Goal: Check status: Check status

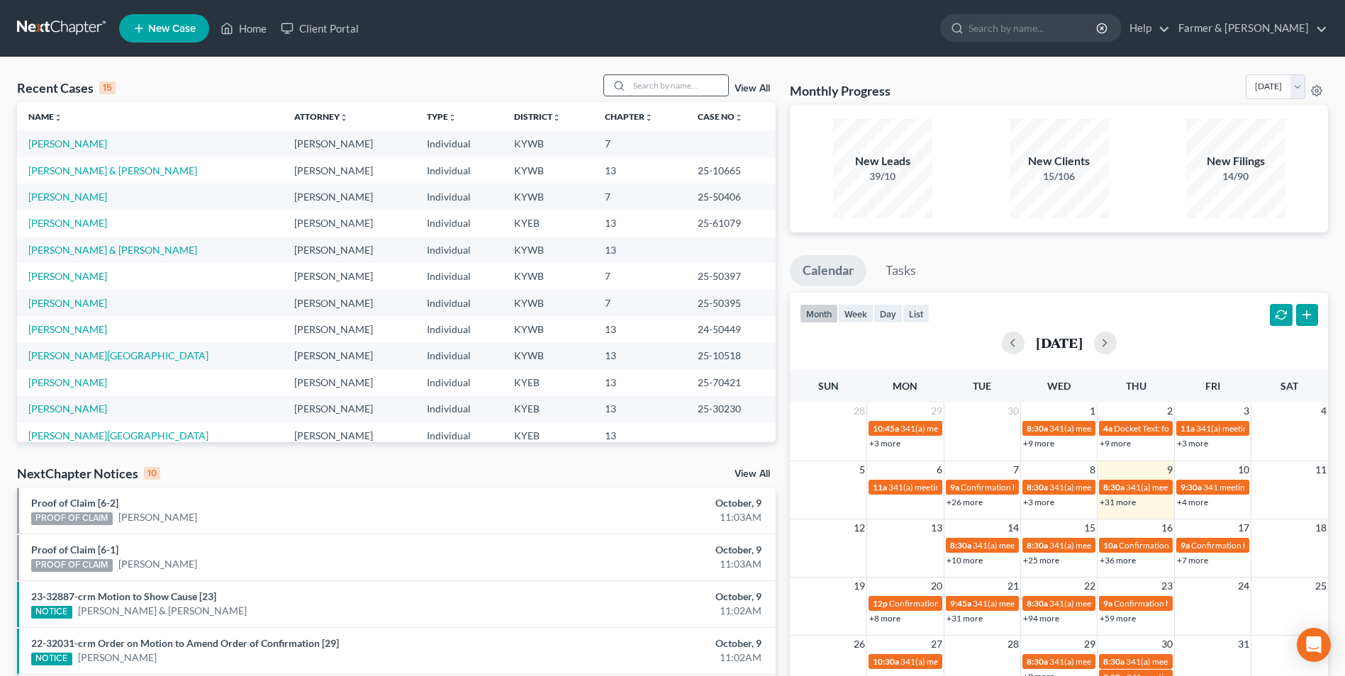
click at [664, 81] on input "search" at bounding box center [678, 85] width 99 height 21
paste input "25-31809"
type input "25-31809"
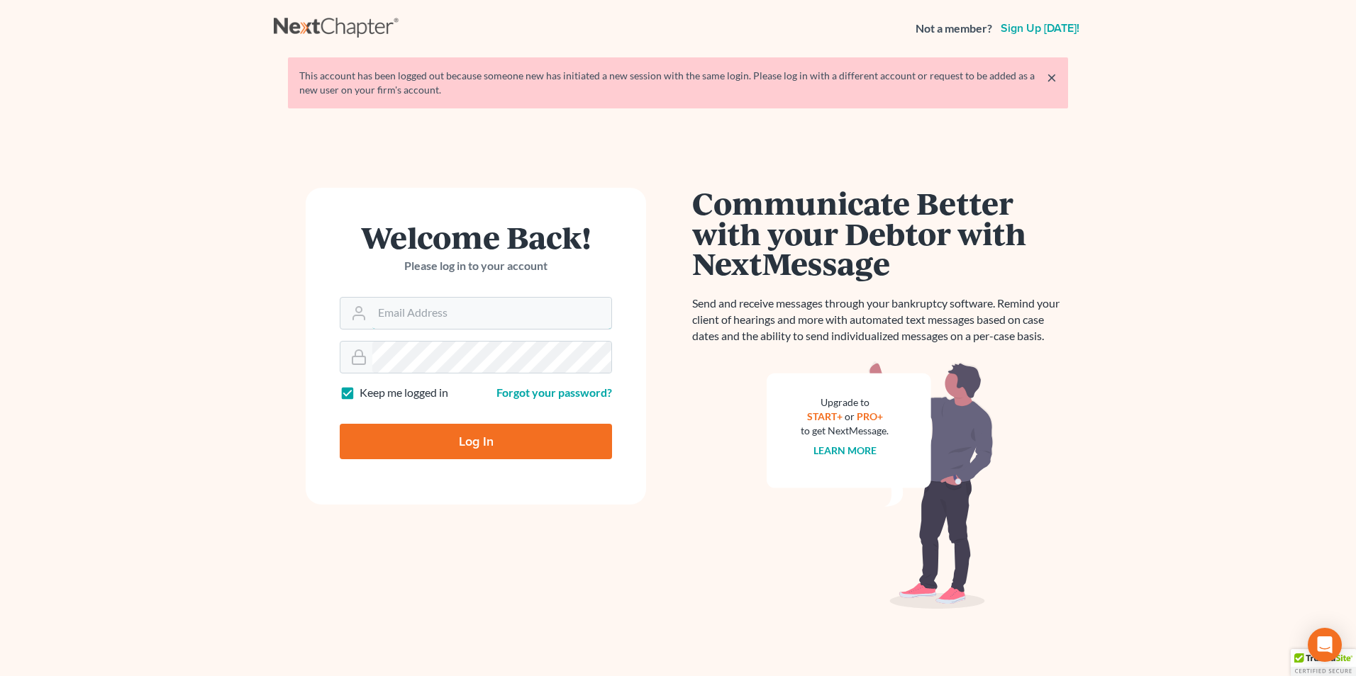
type input "tina@farmerwright.com"
click at [592, 435] on input "Log In" at bounding box center [476, 441] width 272 height 35
type input "Thinking..."
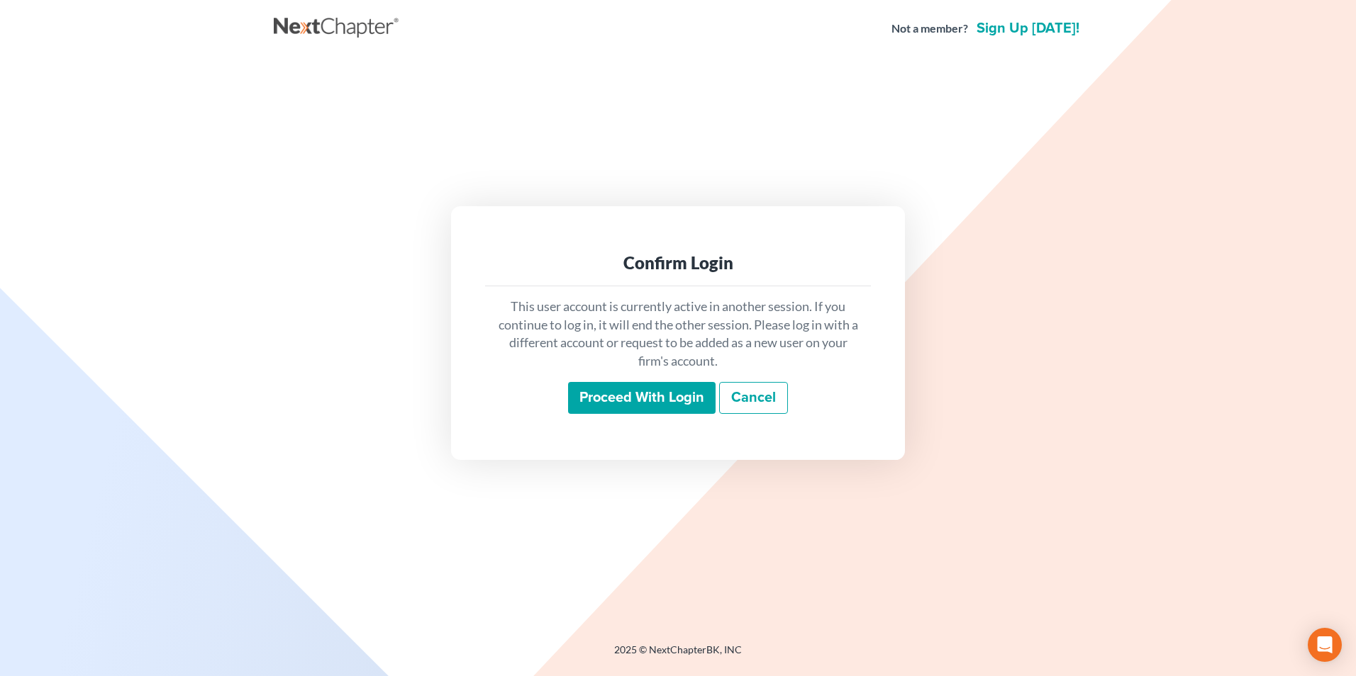
click at [619, 407] on input "Proceed with login" at bounding box center [641, 398] width 147 height 33
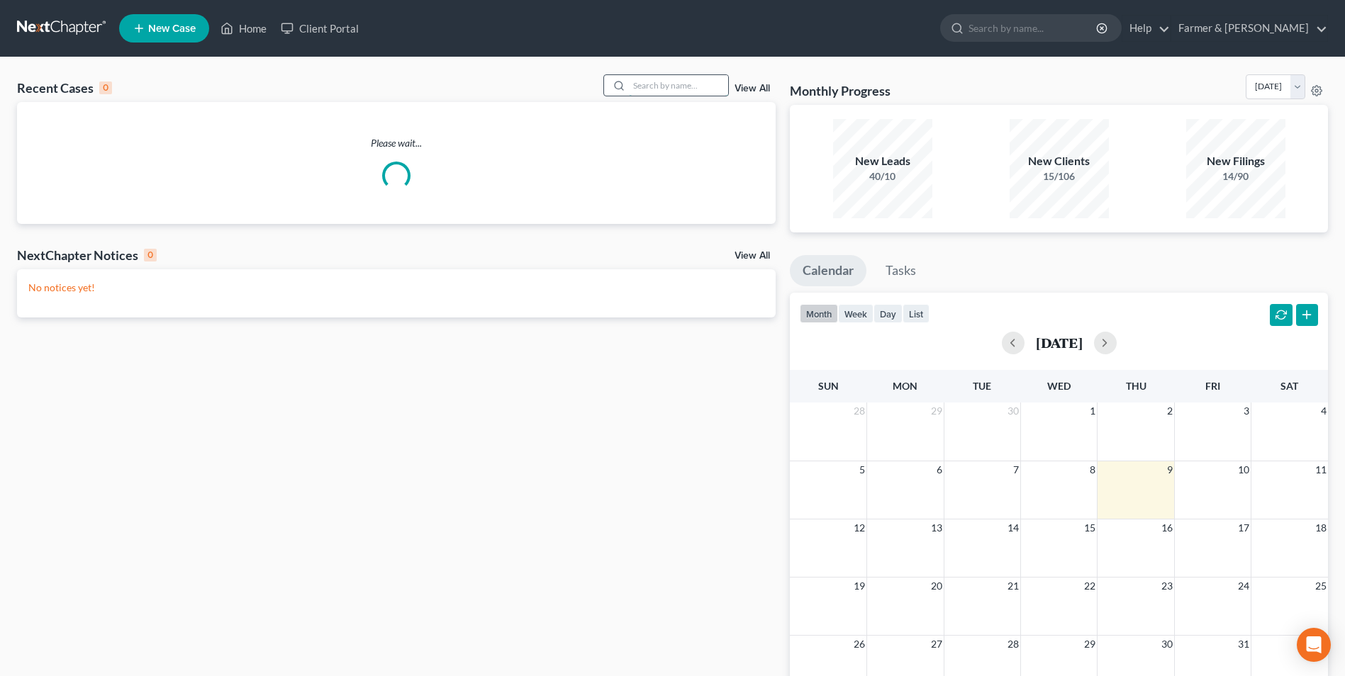
click at [664, 87] on input "search" at bounding box center [678, 85] width 99 height 21
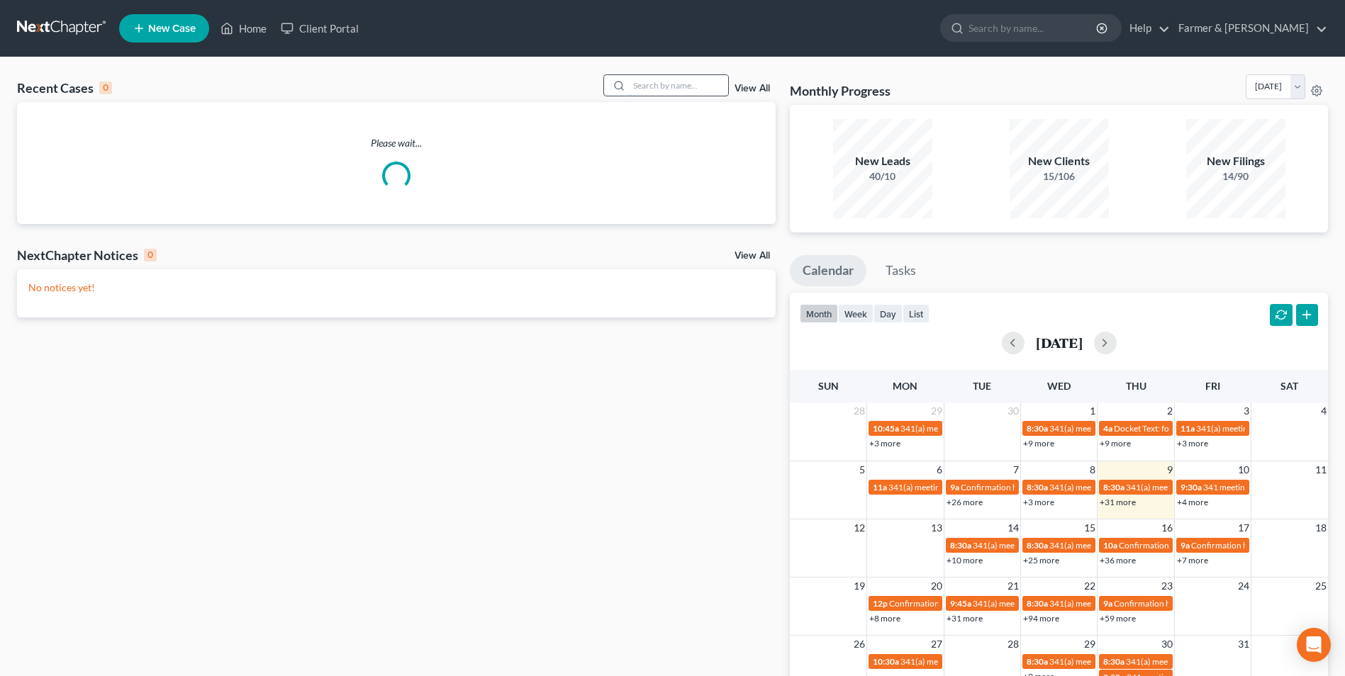
paste input "25-31809"
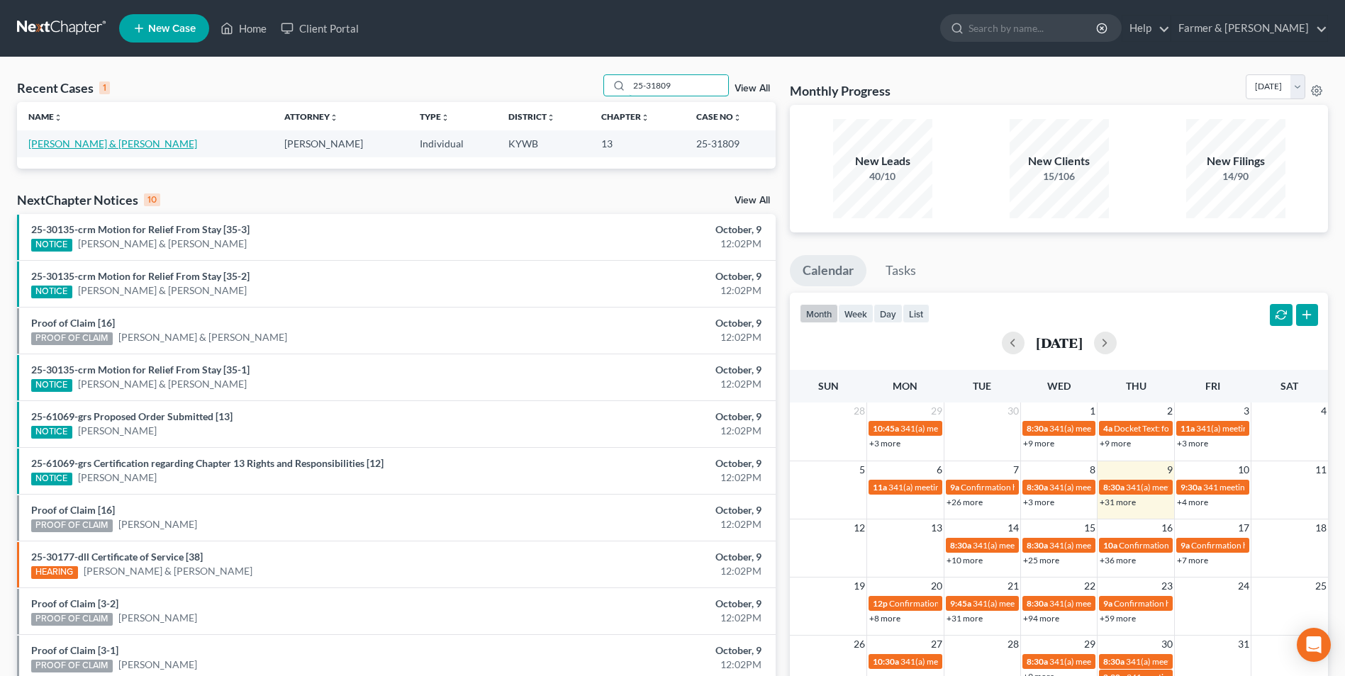
type input "25-31809"
click at [120, 148] on link "Robbins, Willard & Taylor-Robbins, Anna" at bounding box center [112, 144] width 169 height 12
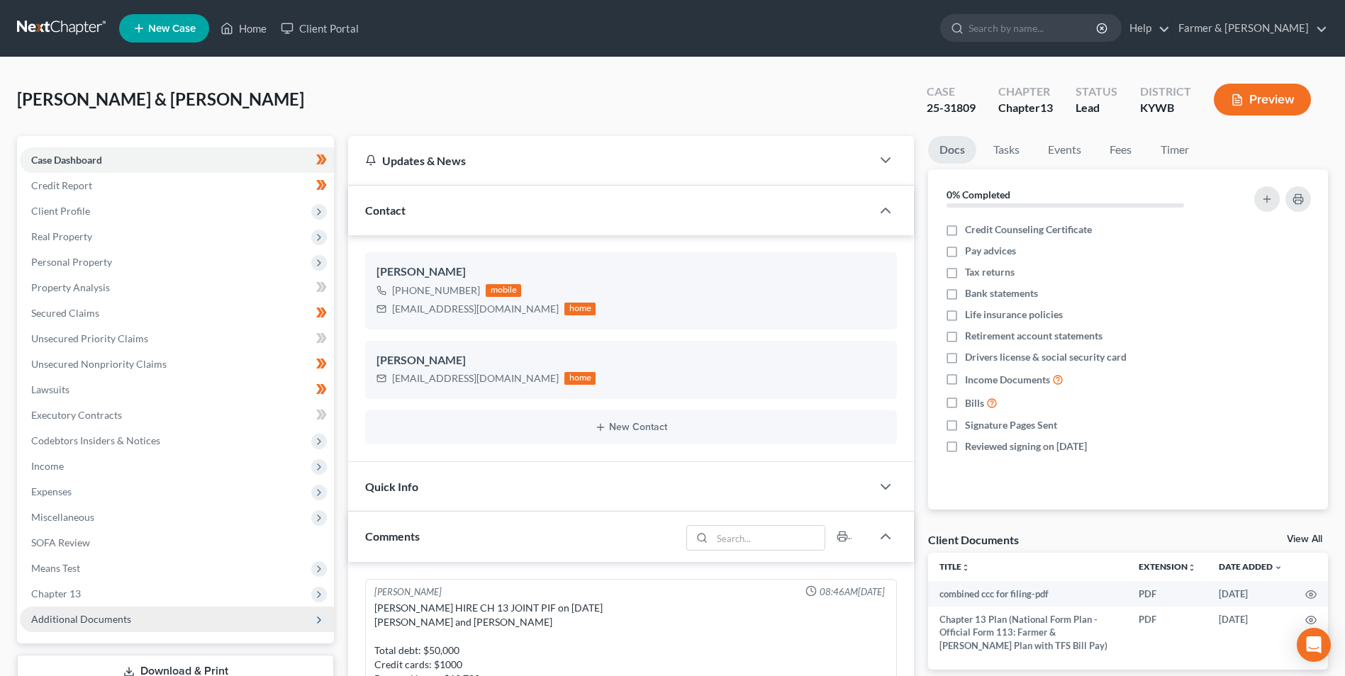
scroll to position [267, 0]
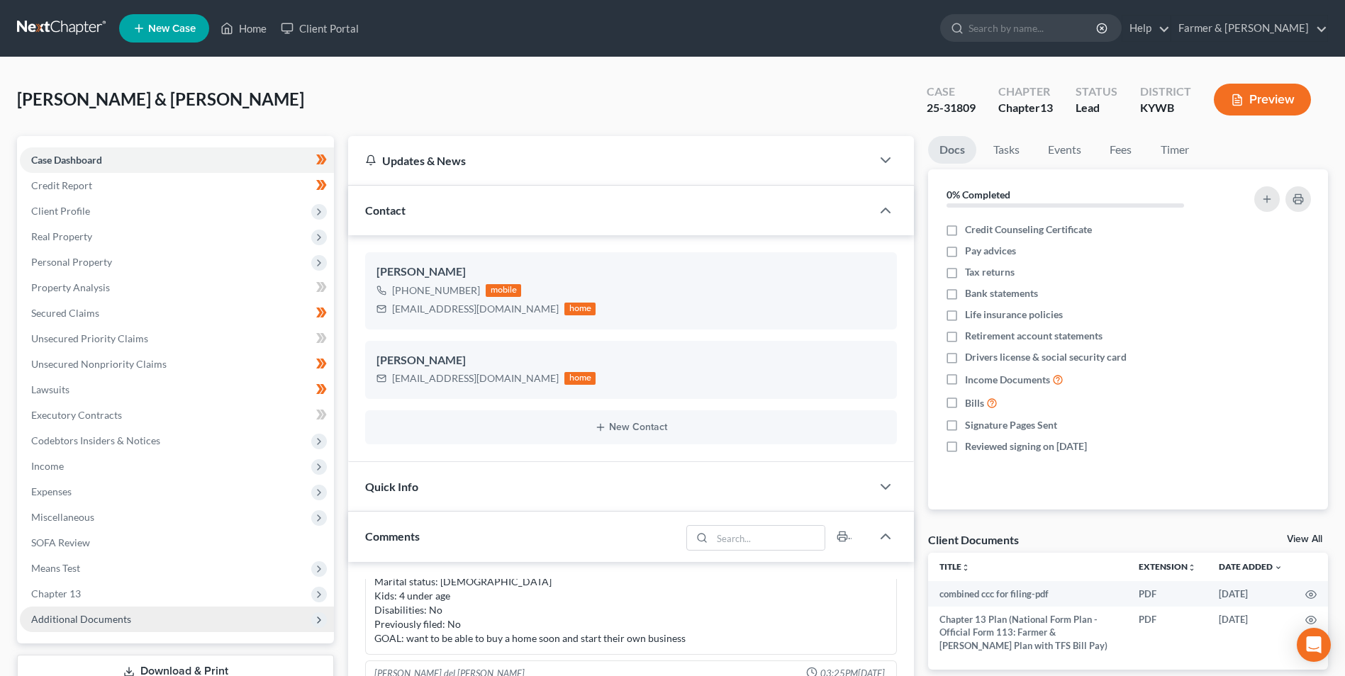
click at [183, 630] on span "Additional Documents" at bounding box center [177, 620] width 314 height 26
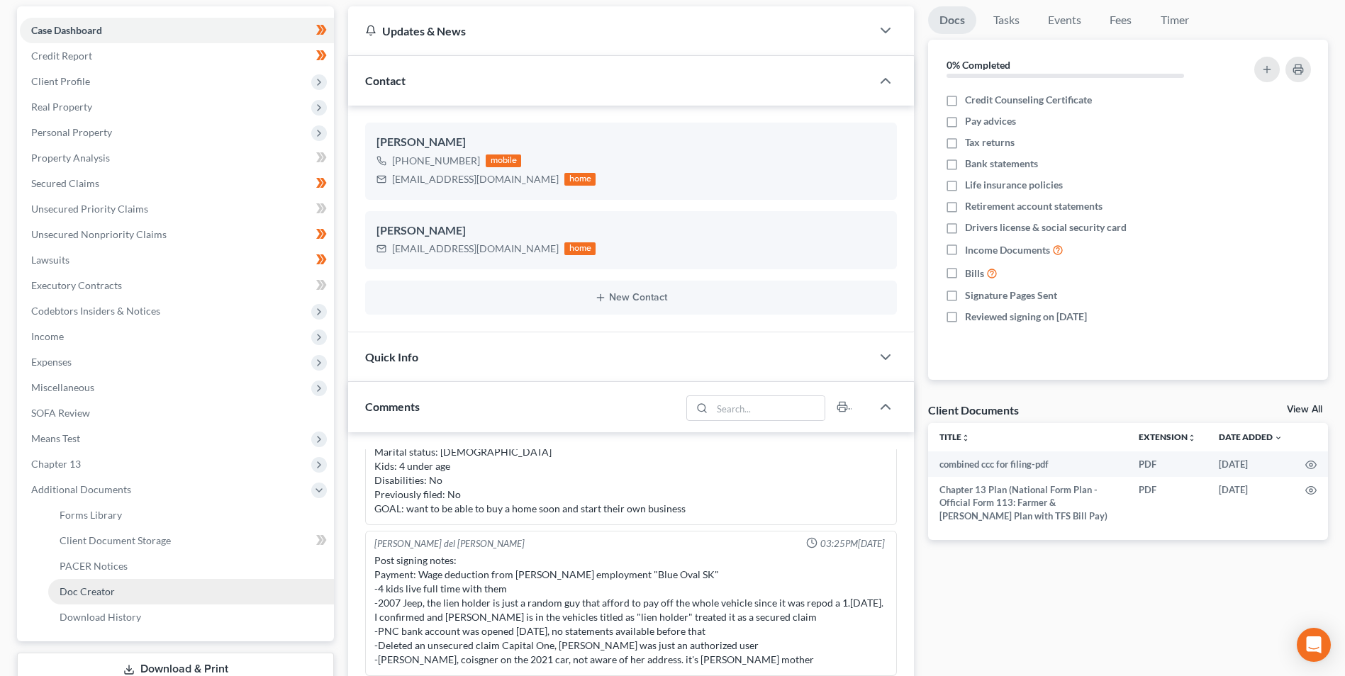
scroll to position [142, 0]
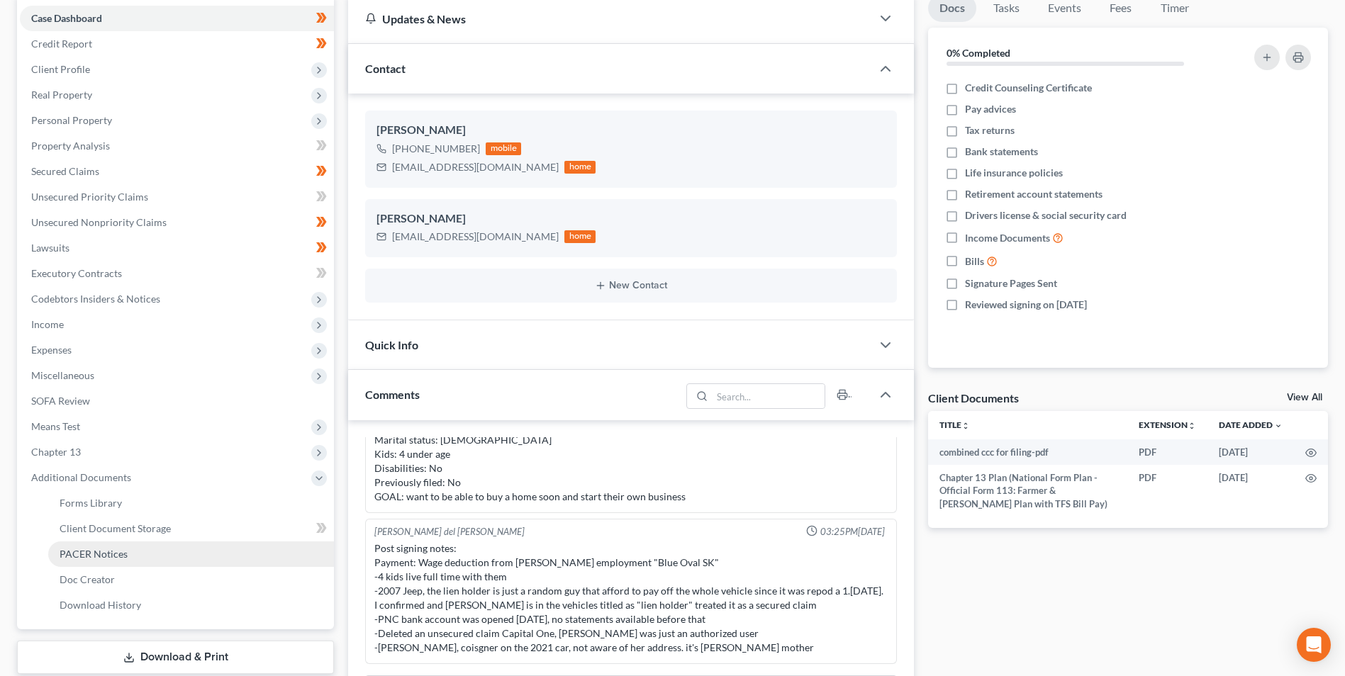
click at [170, 555] on link "PACER Notices" at bounding box center [191, 555] width 286 height 26
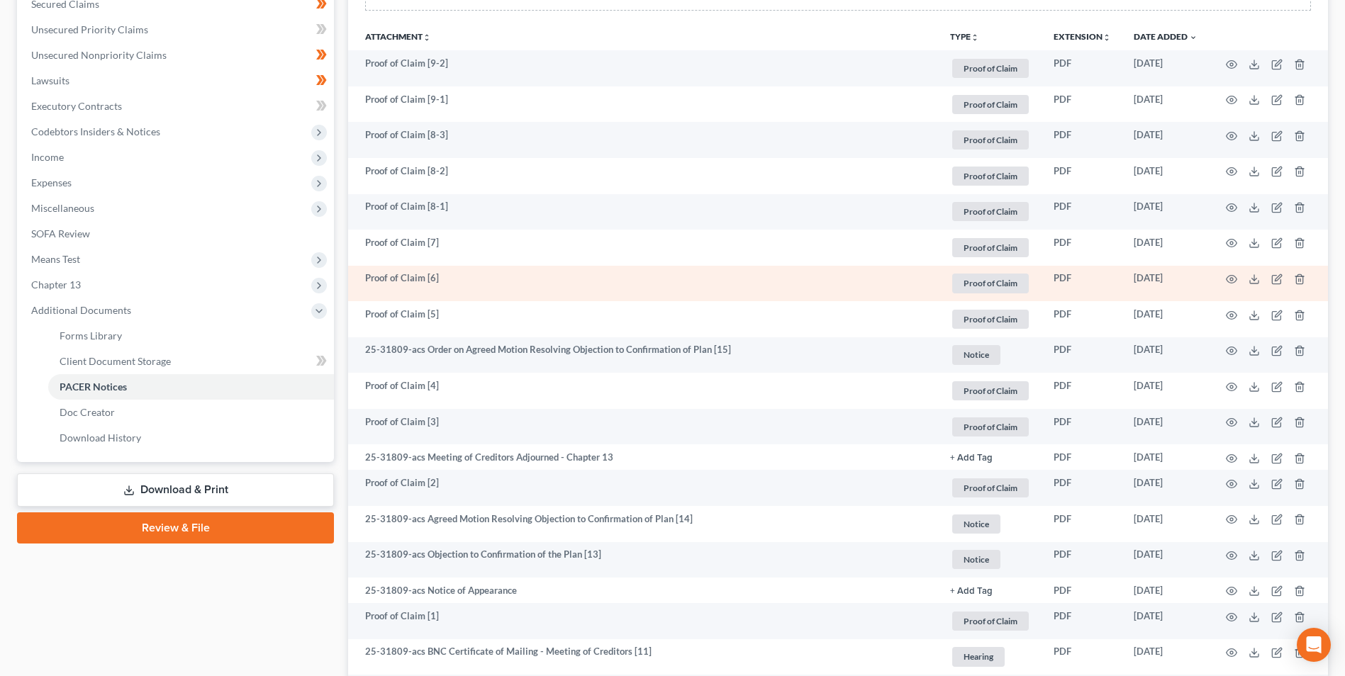
scroll to position [355, 0]
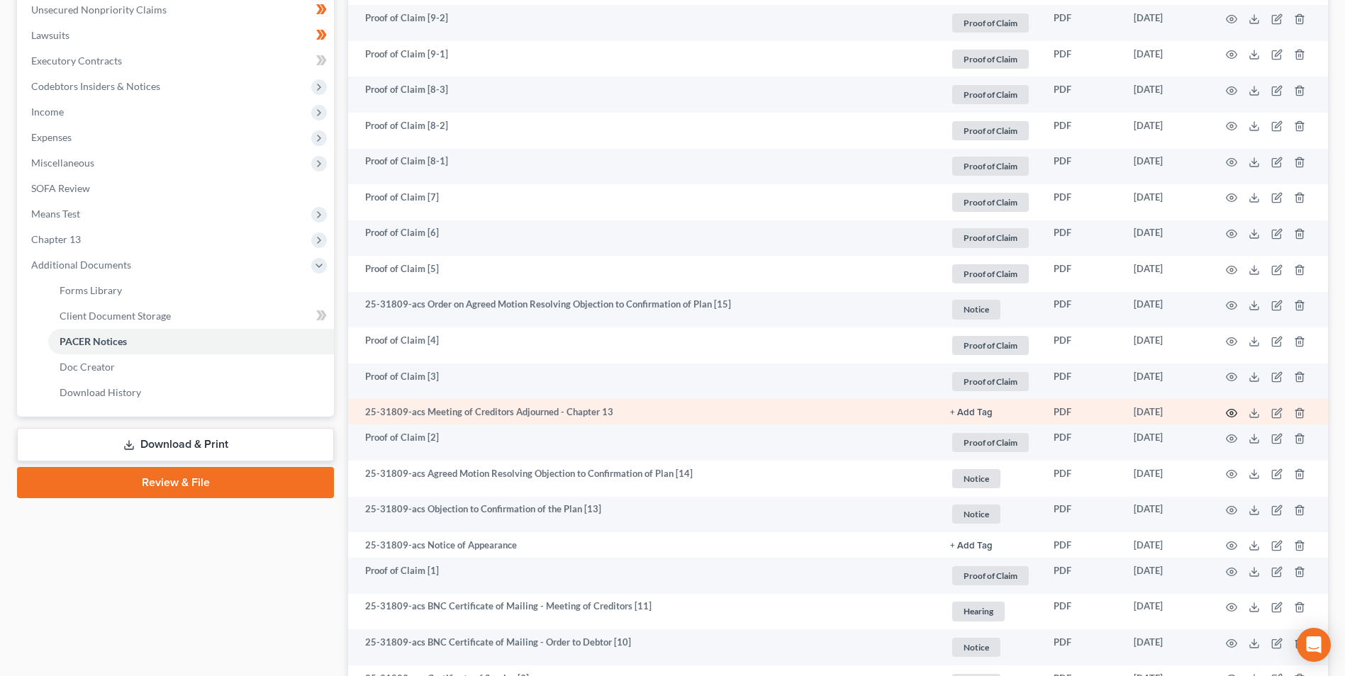
click at [1231, 414] on circle "button" at bounding box center [1231, 413] width 3 height 3
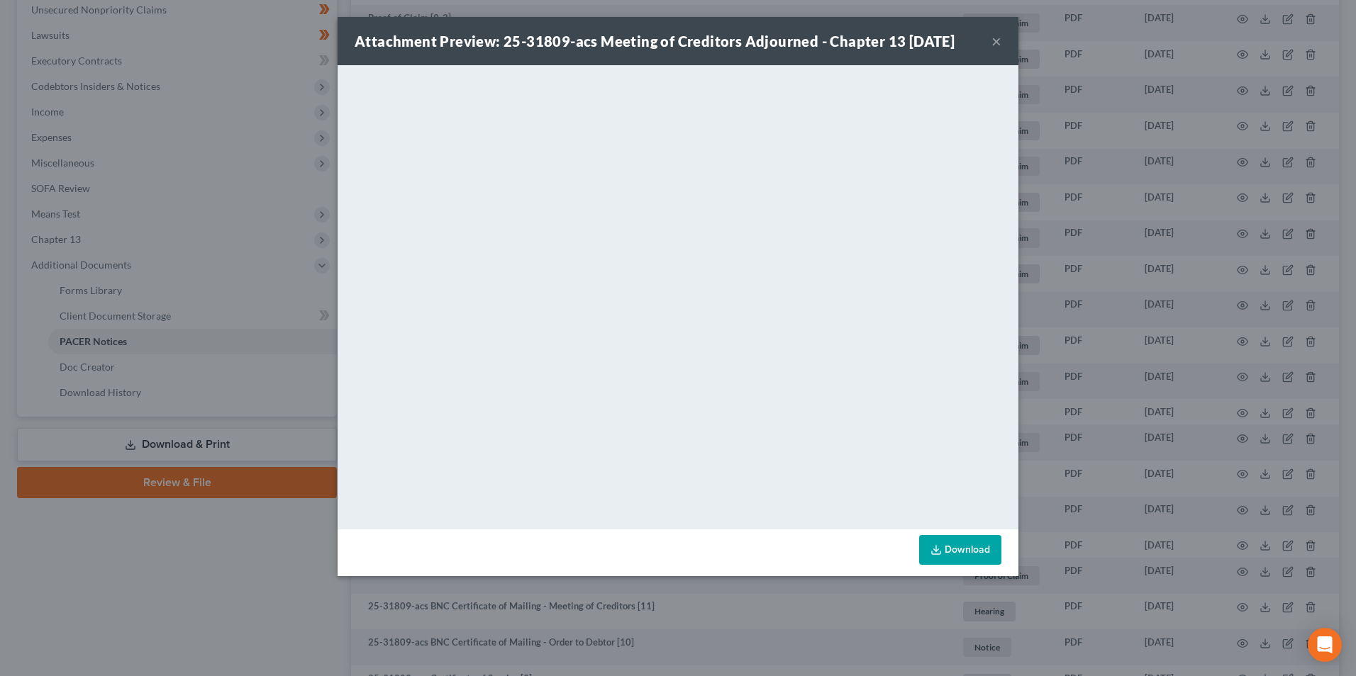
click at [998, 45] on button "×" at bounding box center [996, 41] width 10 height 17
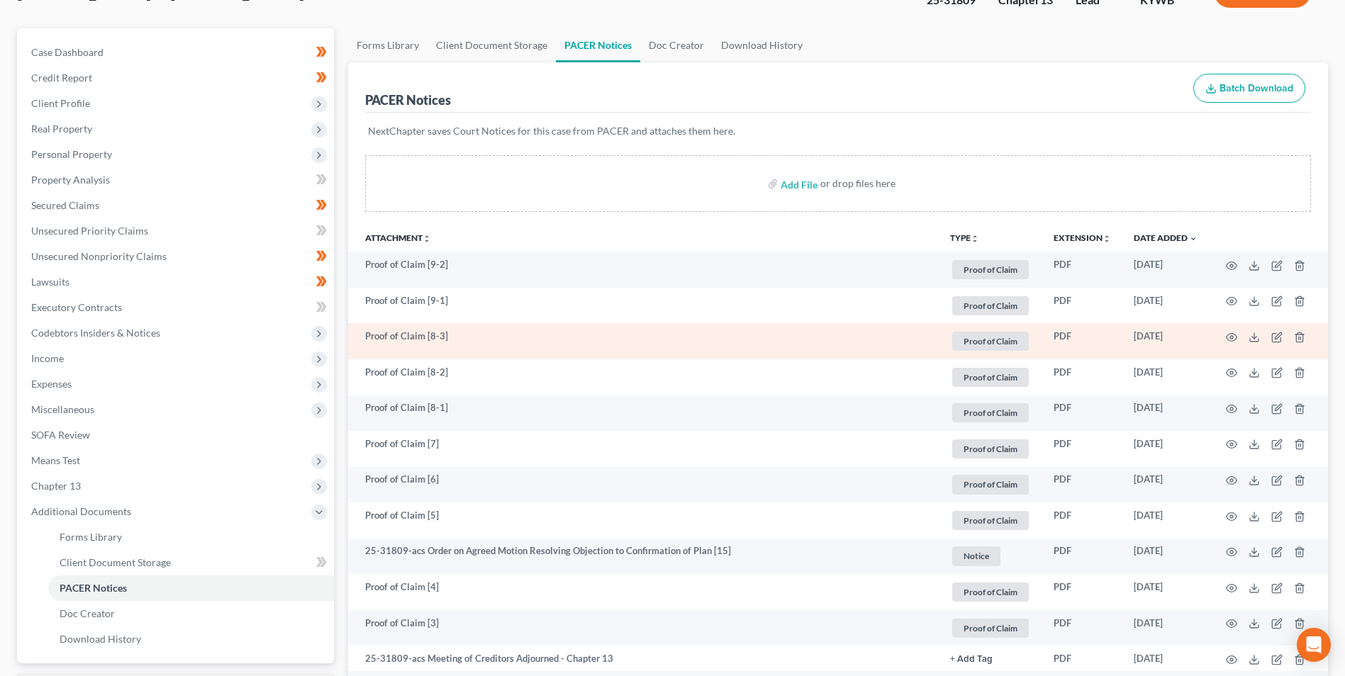
scroll to position [142, 0]
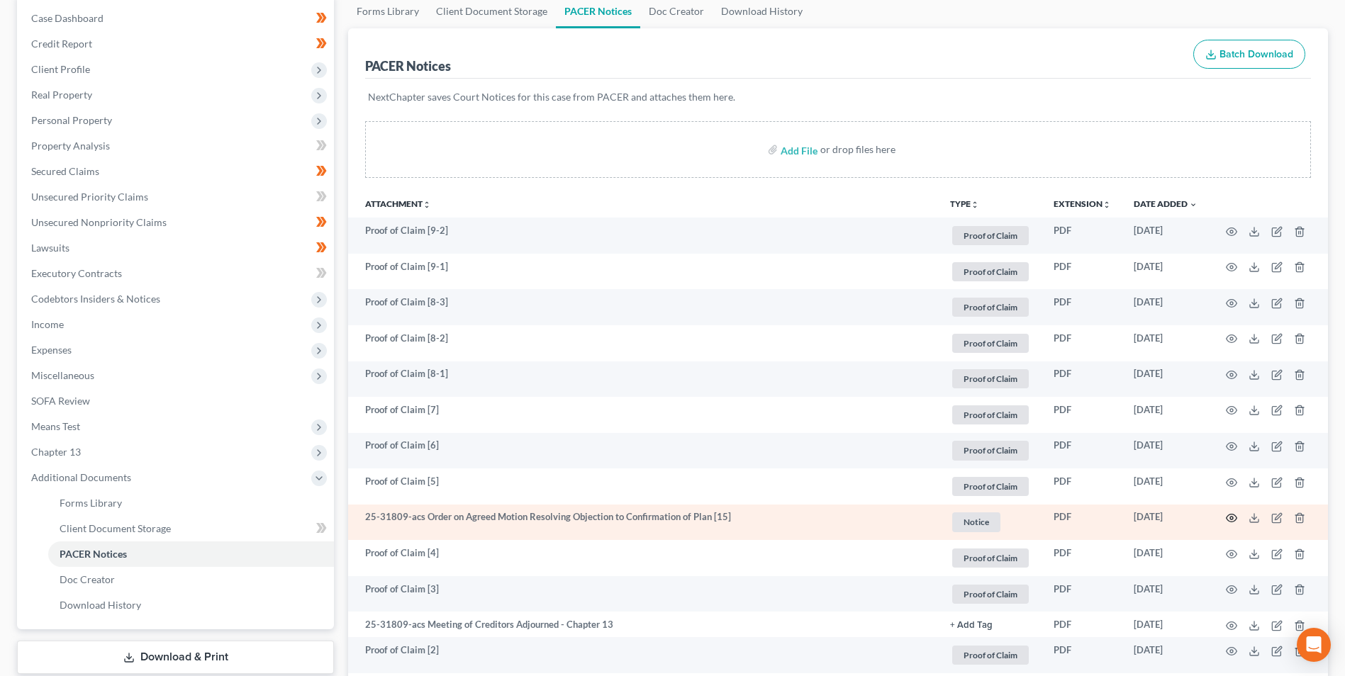
click at [1235, 517] on icon "button" at bounding box center [1231, 518] width 11 height 11
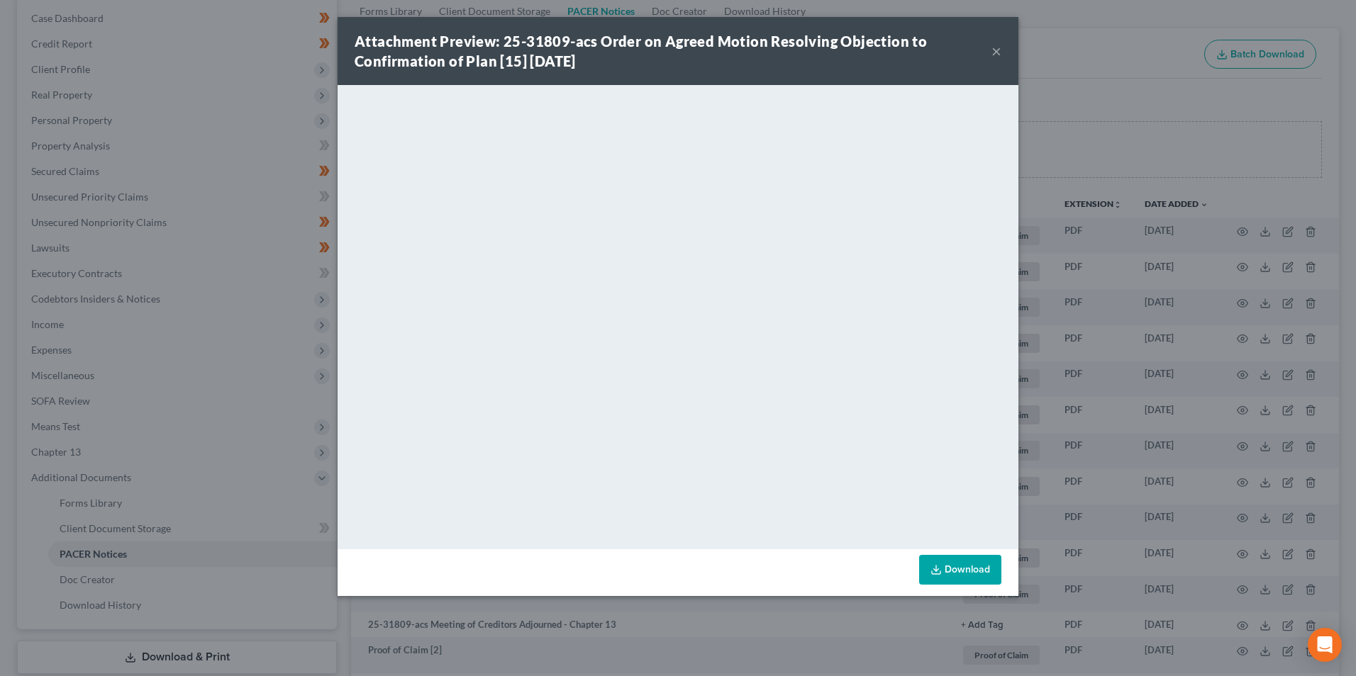
click at [996, 49] on button "×" at bounding box center [996, 51] width 10 height 17
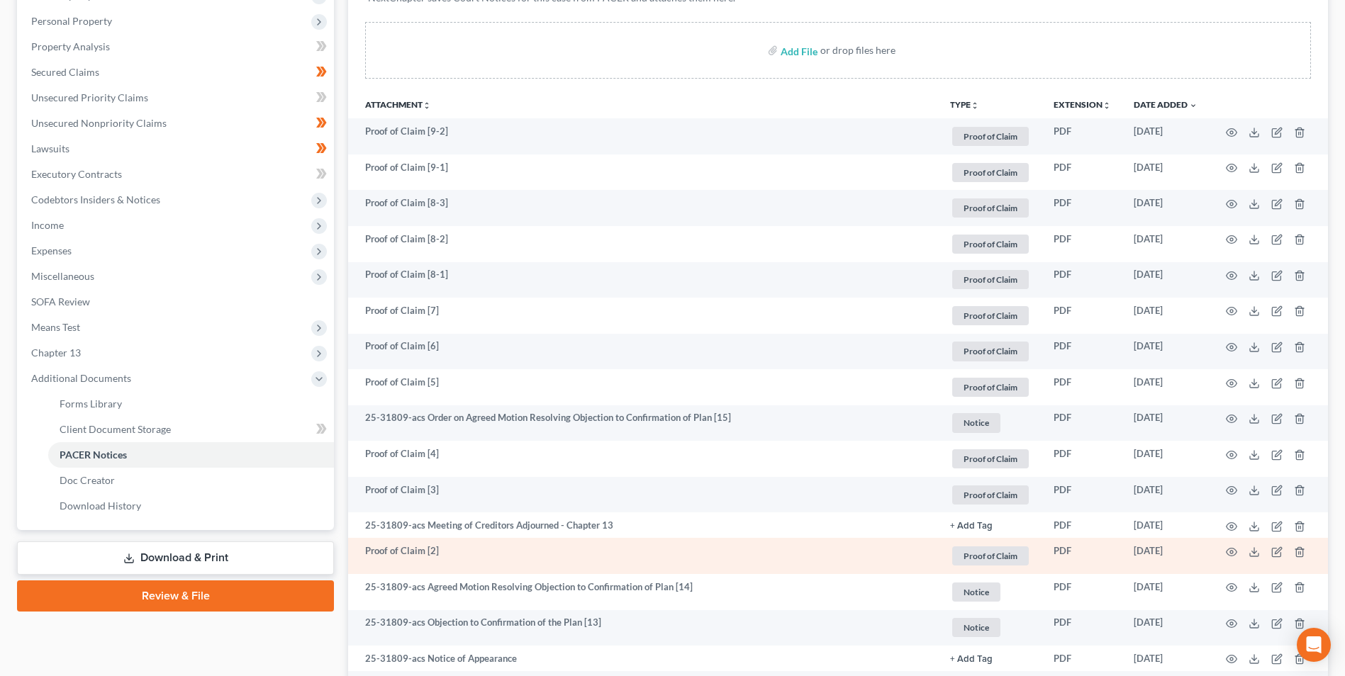
scroll to position [284, 0]
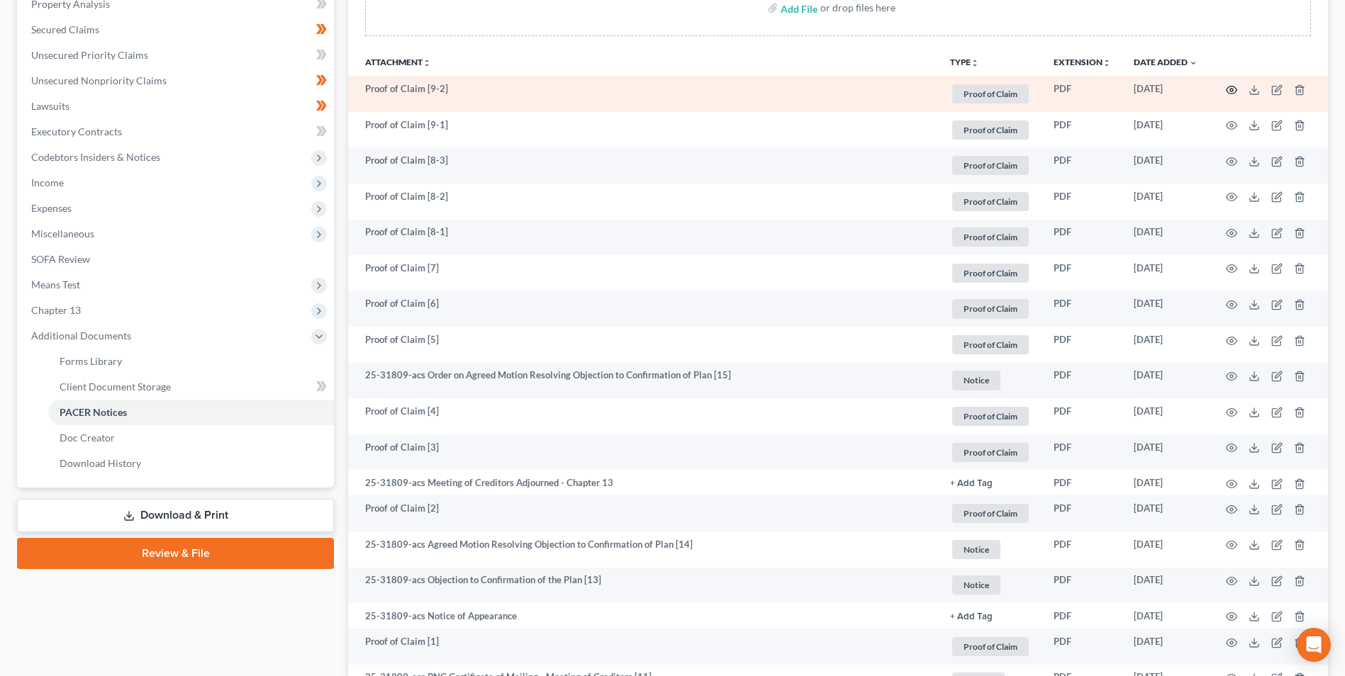
click at [1232, 91] on circle "button" at bounding box center [1231, 90] width 3 height 3
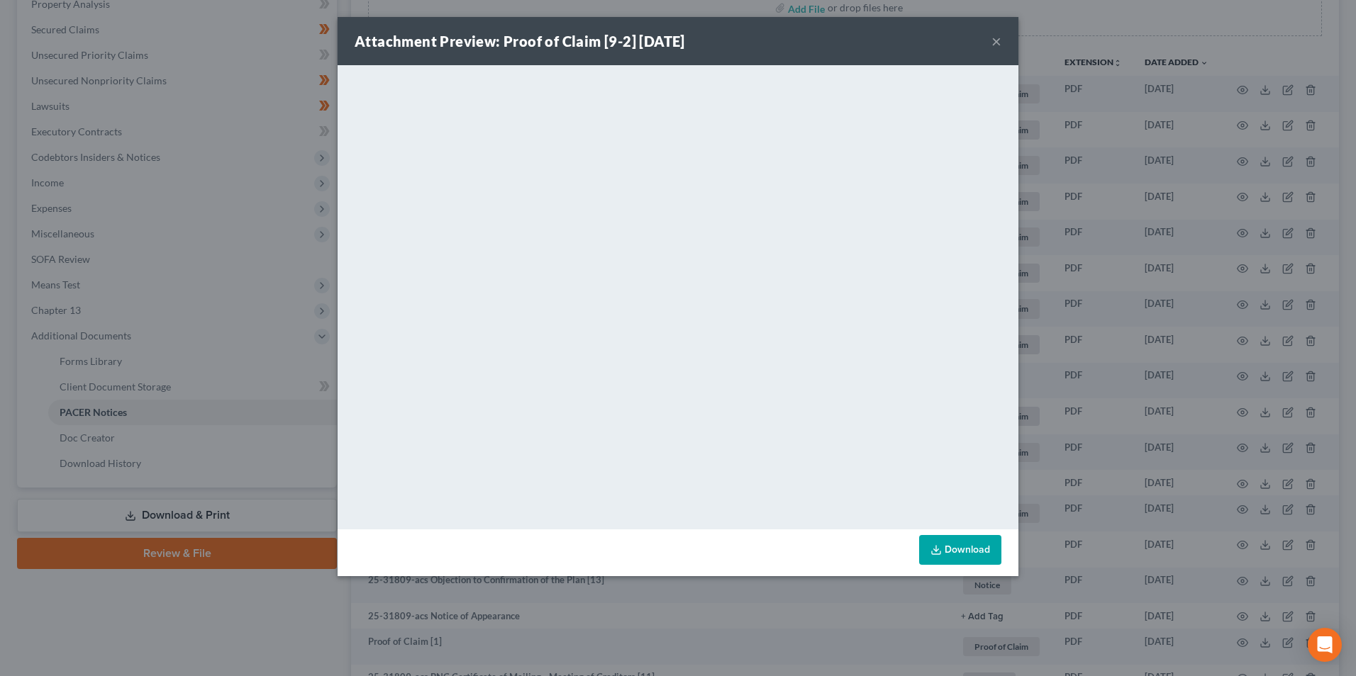
click at [996, 40] on button "×" at bounding box center [996, 41] width 10 height 17
